Goal: Task Accomplishment & Management: Manage account settings

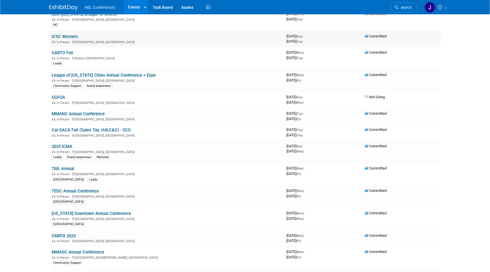
scroll to position [118, 0]
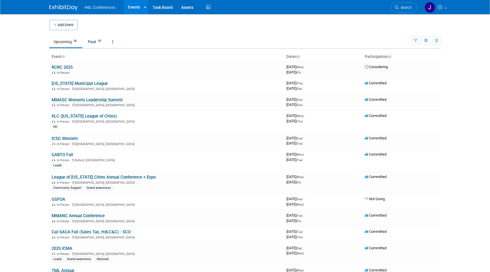
click at [405, 6] on span "Search" at bounding box center [405, 7] width 13 height 4
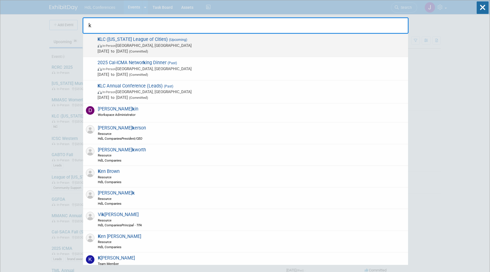
type input "k"
click at [132, 40] on span "K LC (Kentucky League of Cities) (Upcoming) In-Person Owensboro, KY Sep 24, 202…" at bounding box center [250, 45] width 309 height 17
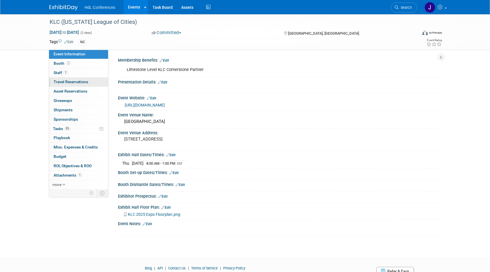
click at [88, 84] on link "0 Travel Reservations 0" at bounding box center [78, 81] width 59 height 9
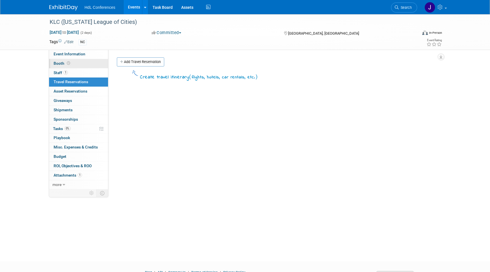
click at [88, 67] on link "Booth" at bounding box center [78, 63] width 59 height 9
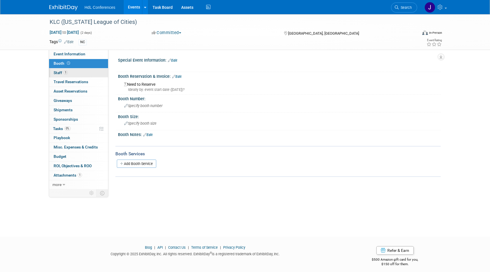
click at [89, 72] on link "1 Staff 1" at bounding box center [78, 72] width 59 height 9
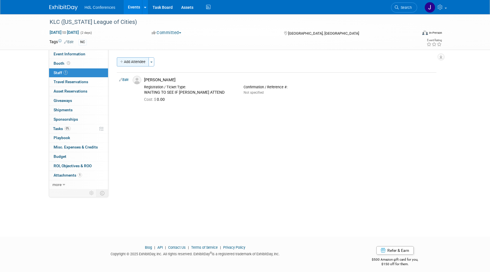
click at [130, 62] on button "Add Attendee" at bounding box center [133, 61] width 32 height 9
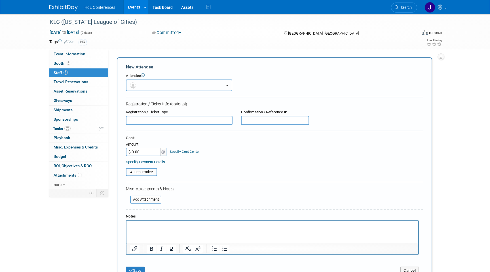
click at [145, 83] on button "button" at bounding box center [179, 85] width 106 height 12
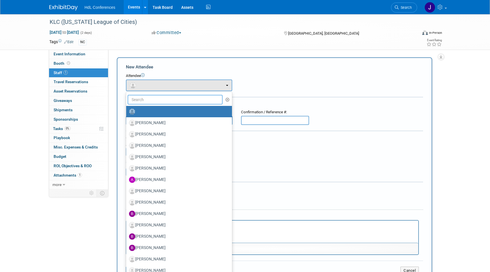
click at [168, 102] on input "text" at bounding box center [175, 100] width 95 height 10
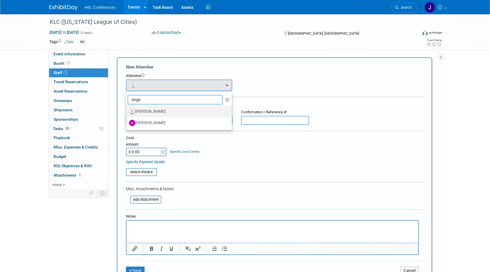
type input "ange"
click at [173, 114] on label "Angel Vega" at bounding box center [177, 111] width 97 height 9
click at [127, 113] on input "Angel Vega" at bounding box center [125, 111] width 4 height 4
select select "9d3cb2cb-abcc-41c8-a7ca-b9c27362fccd"
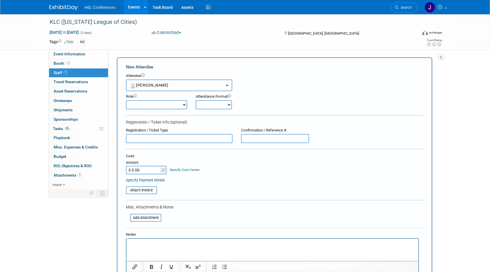
click at [176, 103] on select "Demonstrator Host Planner Presenter Registered Attendee Sales Representative" at bounding box center [156, 104] width 61 height 9
select select "100"
click at [211, 106] on select "Onsite Remote" at bounding box center [214, 104] width 36 height 9
select select "1"
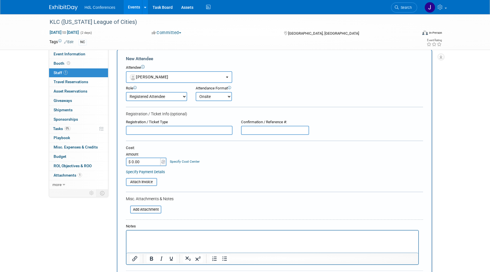
scroll to position [14, 0]
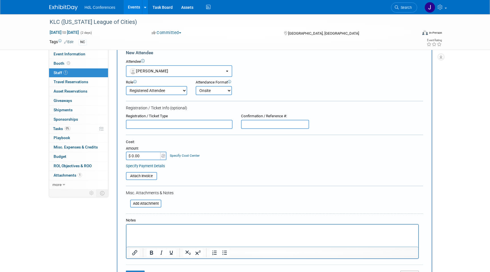
click at [169, 232] on html at bounding box center [272, 228] width 292 height 8
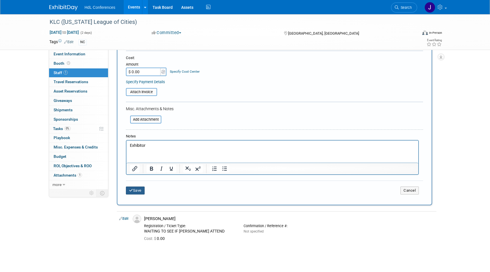
click at [136, 191] on button "Save" at bounding box center [135, 190] width 19 height 8
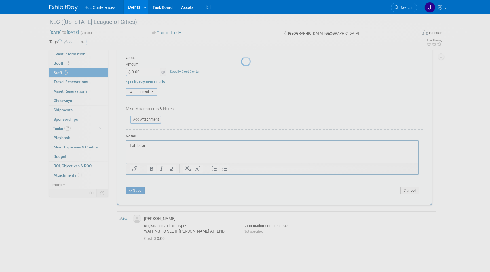
scroll to position [4, 0]
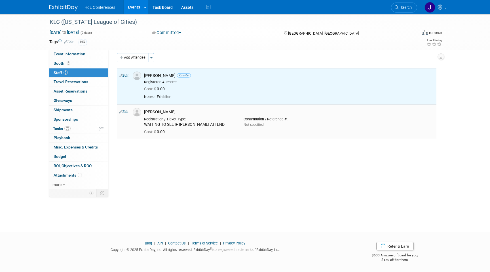
click at [126, 111] on link "Edit" at bounding box center [123, 112] width 9 height 4
select select "5cf34d84-ba8b-4d10-8ea5-f3d5da318070"
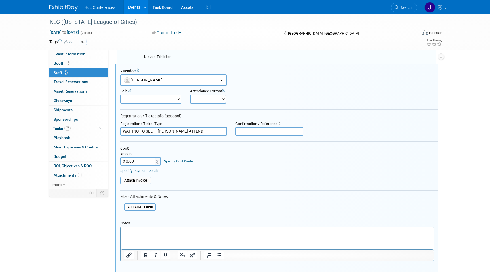
scroll to position [0, 0]
click at [150, 98] on select "Demonstrator Host Planner Presenter Registered Attendee Sales Representative" at bounding box center [150, 98] width 61 height 9
select select "100"
drag, startPoint x: 202, startPoint y: 131, endPoint x: 69, endPoint y: 129, distance: 132.7
click at [69, 129] on div "Event Information Event Info Booth Booth 2 Staff 2 Staff 0 Travel Reservations …" at bounding box center [245, 131] width 400 height 322
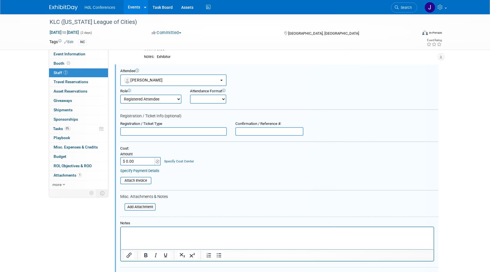
click at [137, 227] on html at bounding box center [277, 231] width 313 height 8
click at [135, 234] on html at bounding box center [277, 231] width 313 height 8
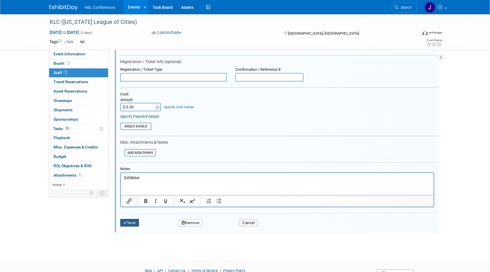
click at [129, 224] on button "Save" at bounding box center [129, 223] width 19 height 8
